Goal: Check status: Check status

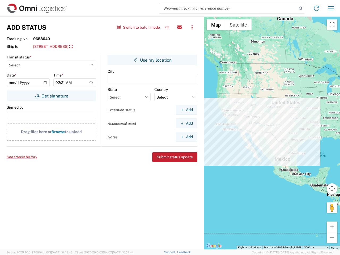
click at [228, 8] on input "search" at bounding box center [228, 8] width 138 height 10
click at [301, 9] on icon at bounding box center [300, 8] width 7 height 7
click at [317, 8] on icon at bounding box center [316, 8] width 9 height 9
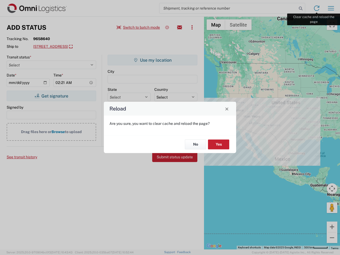
click at [331, 8] on div "Reload Are you sure, you want to clear cache and reload the page? No Yes" at bounding box center [170, 127] width 340 height 255
click at [138, 27] on div "Reload Are you sure, you want to clear cache and reload the page? No Yes" at bounding box center [170, 127] width 340 height 255
click at [167, 27] on div "Reload Are you sure, you want to clear cache and reload the page? No Yes" at bounding box center [170, 127] width 340 height 255
click at [180, 27] on div "Reload Are you sure, you want to clear cache and reload the page? No Yes" at bounding box center [170, 127] width 340 height 255
click at [192, 27] on div "Reload Are you sure, you want to clear cache and reload the page? No Yes" at bounding box center [170, 127] width 340 height 255
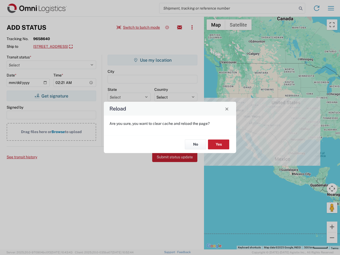
click at [76, 47] on div "Reload Are you sure, you want to clear cache and reload the page? No Yes" at bounding box center [170, 127] width 340 height 255
click at [51, 96] on div "Reload Are you sure, you want to clear cache and reload the page? No Yes" at bounding box center [170, 127] width 340 height 255
